Goal: Information Seeking & Learning: Understand process/instructions

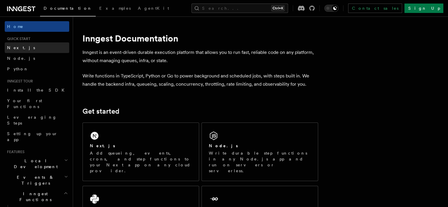
click at [14, 46] on span "Next.js" at bounding box center [21, 47] width 28 height 5
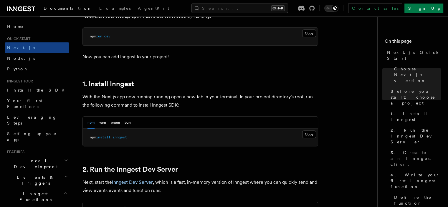
scroll to position [276, 0]
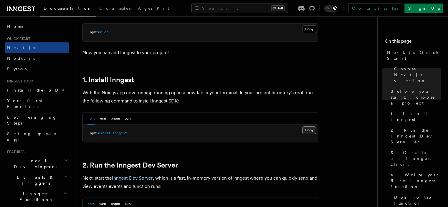
click at [311, 128] on button "Copy Copied" at bounding box center [309, 130] width 14 height 8
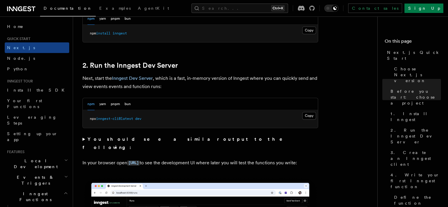
scroll to position [376, 0]
click at [307, 113] on button "Copy Copied" at bounding box center [309, 116] width 14 height 8
click at [140, 161] on code "[URL]" at bounding box center [133, 163] width 12 height 5
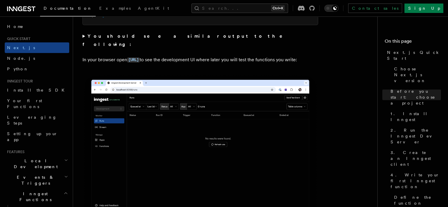
scroll to position [478, 0]
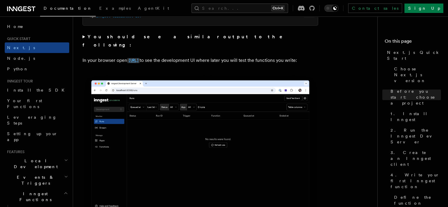
click at [140, 58] on code "[URL]" at bounding box center [133, 60] width 12 height 5
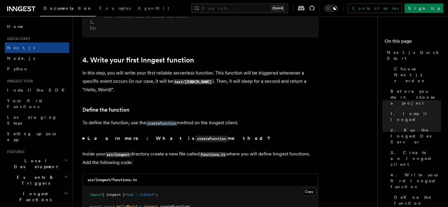
scroll to position [935, 0]
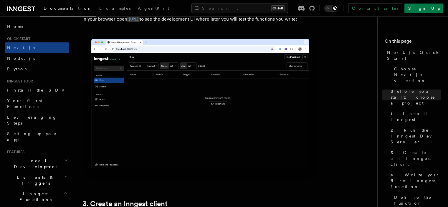
scroll to position [521, 0]
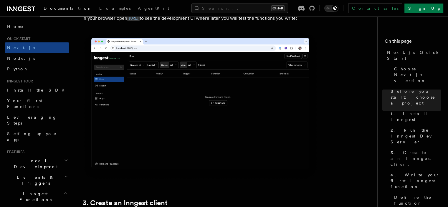
click at [184, 120] on img at bounding box center [200, 106] width 236 height 148
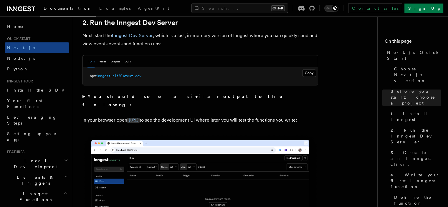
scroll to position [417, 0]
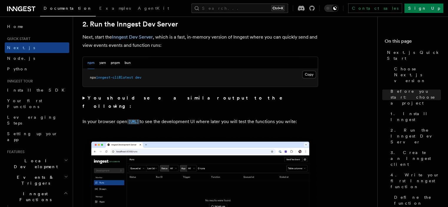
click at [140, 119] on code "[URL]" at bounding box center [133, 121] width 12 height 5
click at [308, 74] on button "Copy Copied" at bounding box center [309, 75] width 14 height 8
click at [147, 118] on p "In your browser open http://localhost:8288 to see the development UI where late…" at bounding box center [200, 122] width 236 height 9
click at [140, 119] on code "[URL]" at bounding box center [133, 121] width 12 height 5
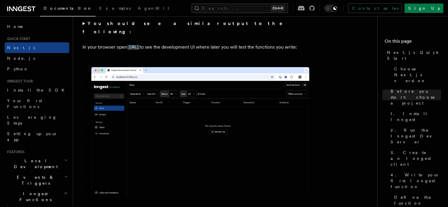
click at [179, 103] on img at bounding box center [200, 135] width 236 height 148
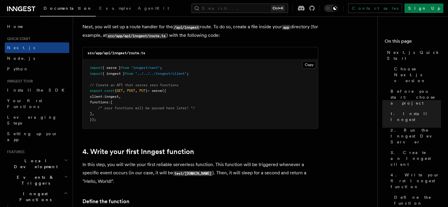
scroll to position [828, 0]
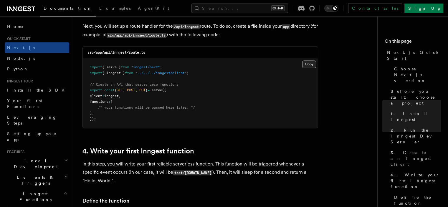
click at [310, 65] on button "Copy Copied" at bounding box center [309, 64] width 14 height 8
click at [185, 128] on pre "import { serve } from "inngest/next" ; import { inngest } from "../../../innges…" at bounding box center [200, 93] width 235 height 69
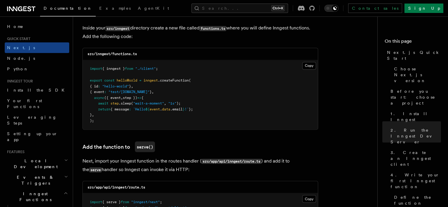
scroll to position [1053, 0]
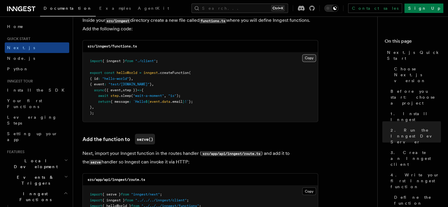
click at [312, 60] on button "Copy Copied" at bounding box center [309, 58] width 14 height 8
click at [214, 78] on pre "import { inngest } from "./client" ; export const helloWorld = inngest .createF…" at bounding box center [200, 86] width 235 height 69
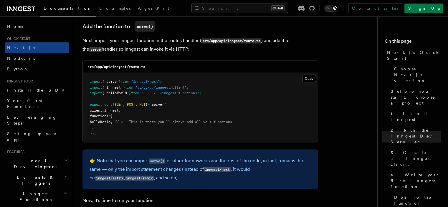
scroll to position [1165, 0]
click at [309, 76] on button "Copy Copied" at bounding box center [309, 79] width 14 height 8
click at [206, 86] on pre "import { serve } from "inngest/next" ; import { inngest } from "../../../innges…" at bounding box center [200, 107] width 235 height 69
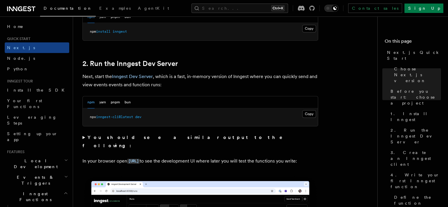
scroll to position [383, 0]
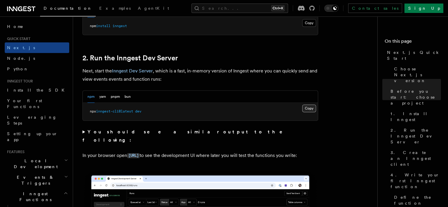
click at [308, 109] on button "Copy Copied" at bounding box center [309, 109] width 14 height 8
click at [307, 107] on button "Copy Copied" at bounding box center [309, 109] width 14 height 8
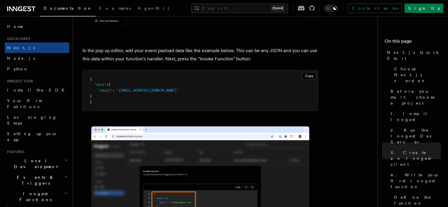
scroll to position [1796, 0]
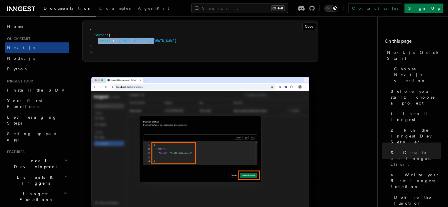
drag, startPoint x: 156, startPoint y: 41, endPoint x: 98, endPoint y: 42, distance: 57.5
click at [98, 42] on pre "{ "data" : { "email" : "test@example.com" } }" at bounding box center [200, 41] width 235 height 41
copy span ""email" : "test@example.com""
